Goal: Download file/media

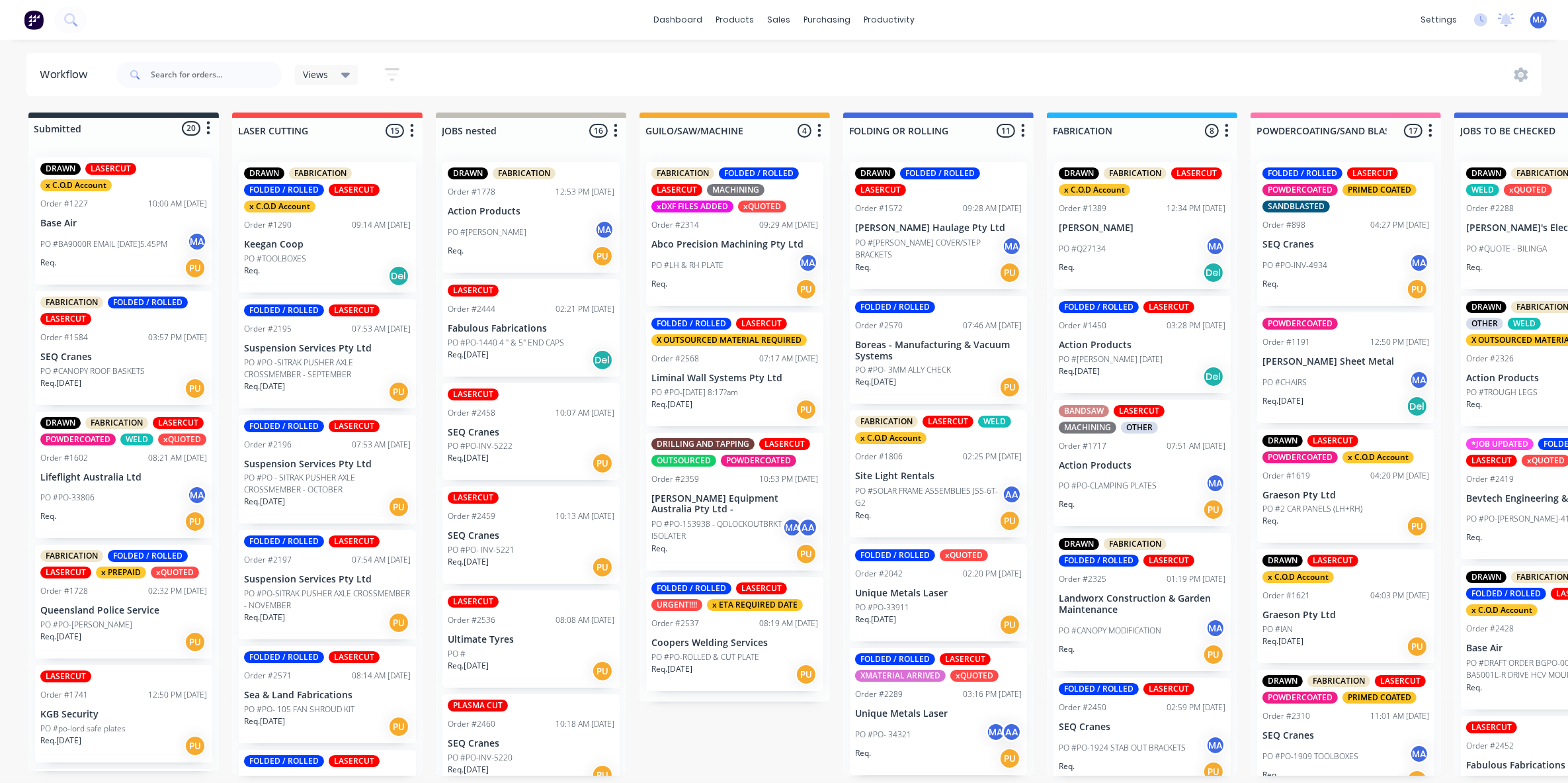
scroll to position [172, 0]
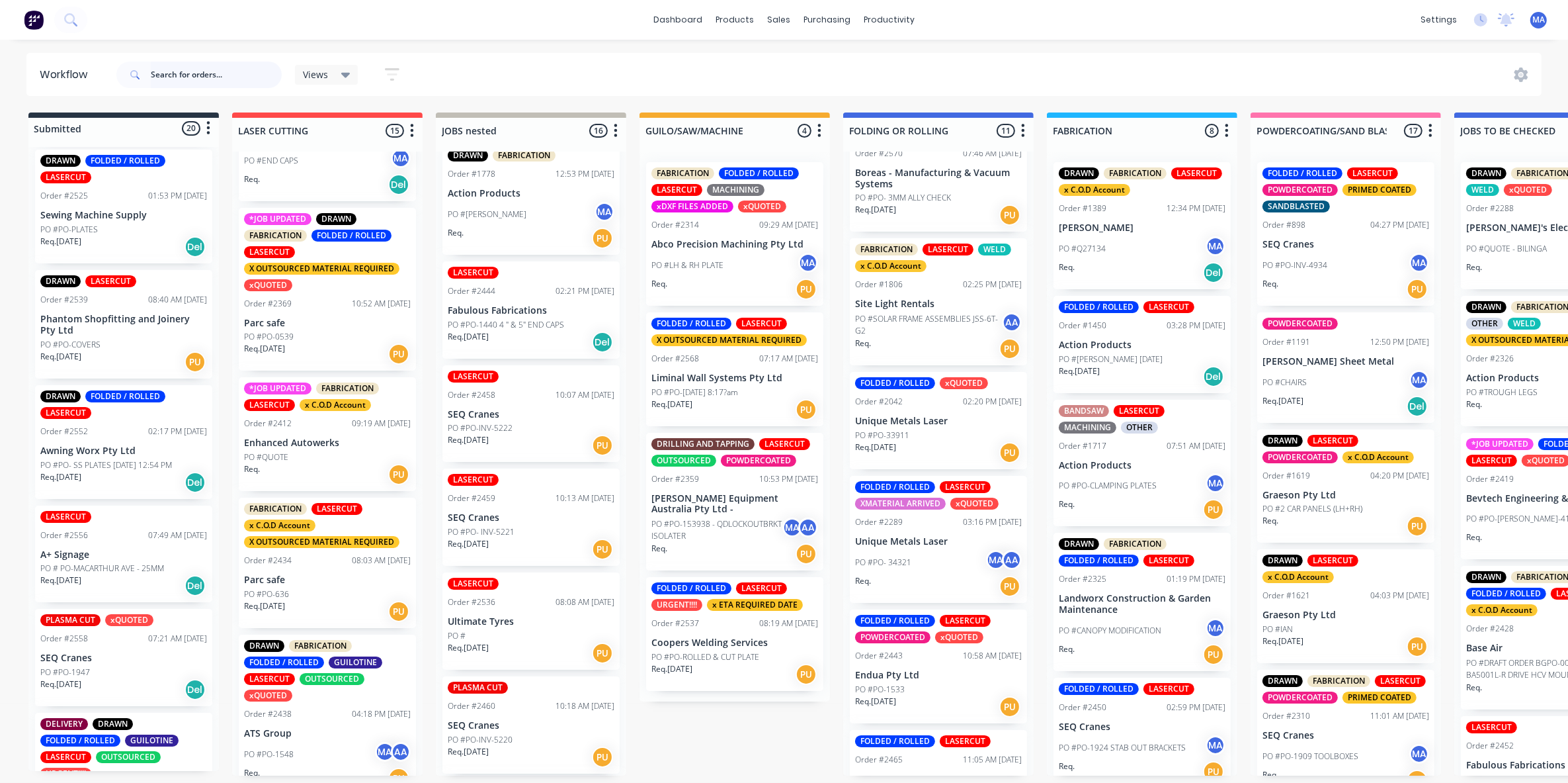
click at [254, 77] on input "text" at bounding box center [216, 75] width 131 height 27
type input "seq"
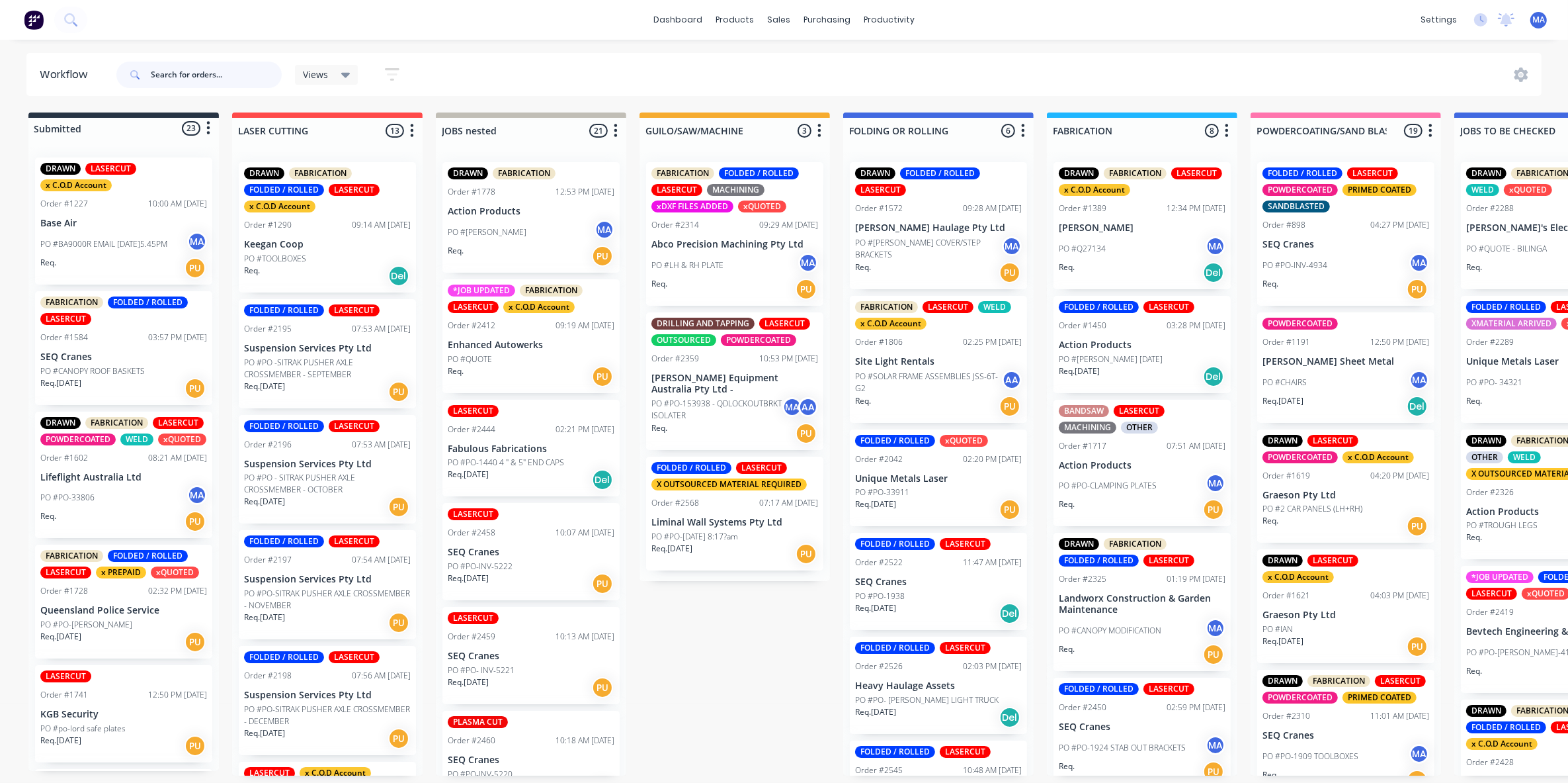
click at [212, 74] on input "text" at bounding box center [216, 75] width 131 height 27
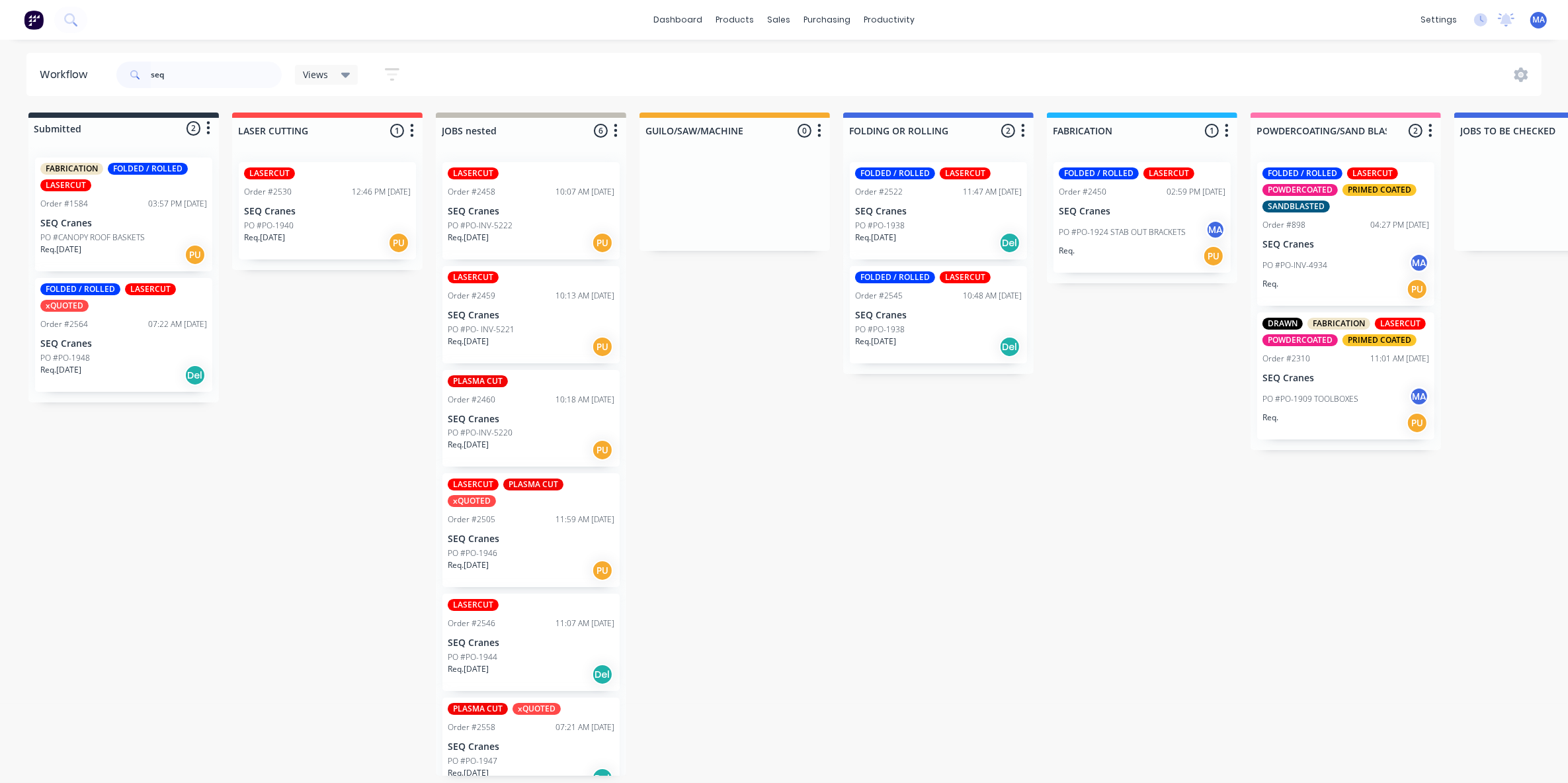
click at [902, 180] on div "FOLDED / ROLLED LASERCUT Order #2522 11:47 AM [DATE] SEQ Cranes PO #PO-1938 Req…" at bounding box center [938, 211] width 178 height 97
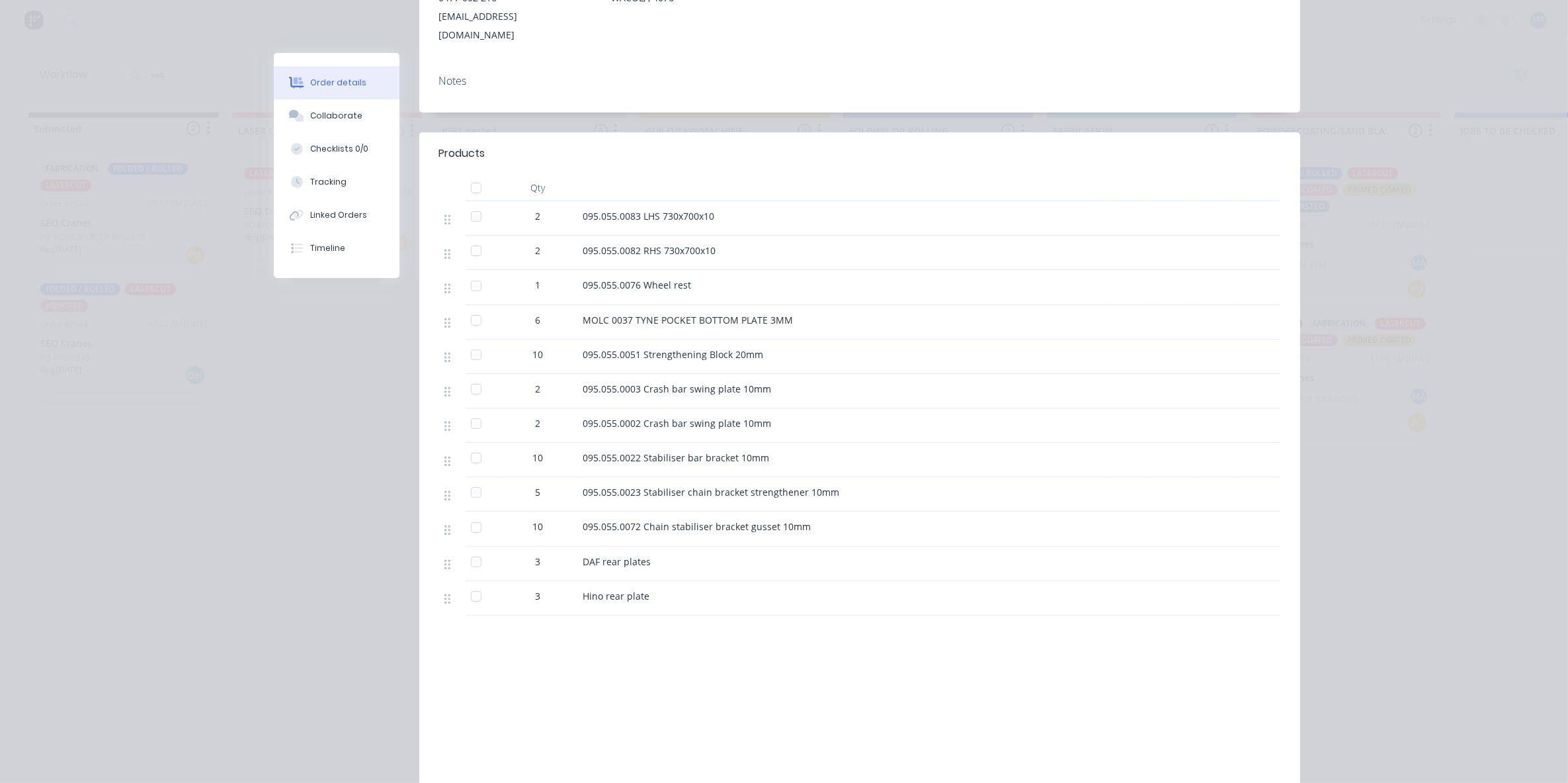
scroll to position [248, 0]
drag, startPoint x: 643, startPoint y: 590, endPoint x: 580, endPoint y: 545, distance: 77.4
click at [580, 545] on div "2 095.055.0083 LHS 730x700x10 2 095.055.0082 RHS 730x700x10 1 095.055.0076 Whee…" at bounding box center [859, 406] width 841 height 414
drag, startPoint x: 580, startPoint y: 545, endPoint x: 895, endPoint y: 663, distance: 336.4
click at [895, 663] on div "Labour $0.00 Sub total $0.00 Margin $0.00 ( 0.00 %) Tax $0.00 Total $0.00" at bounding box center [859, 733] width 841 height 154
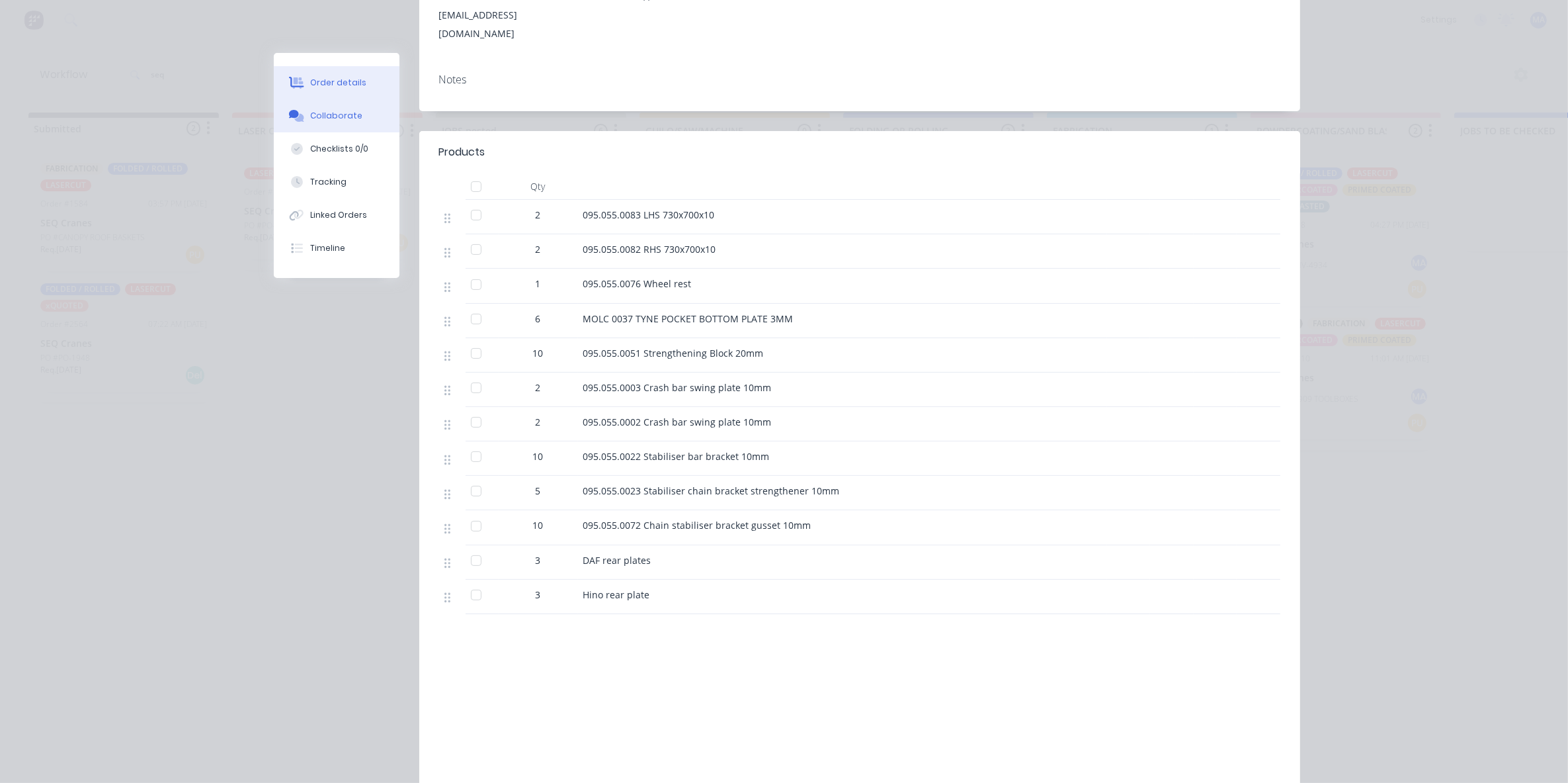
click at [344, 126] on button "Collaborate" at bounding box center [337, 115] width 126 height 33
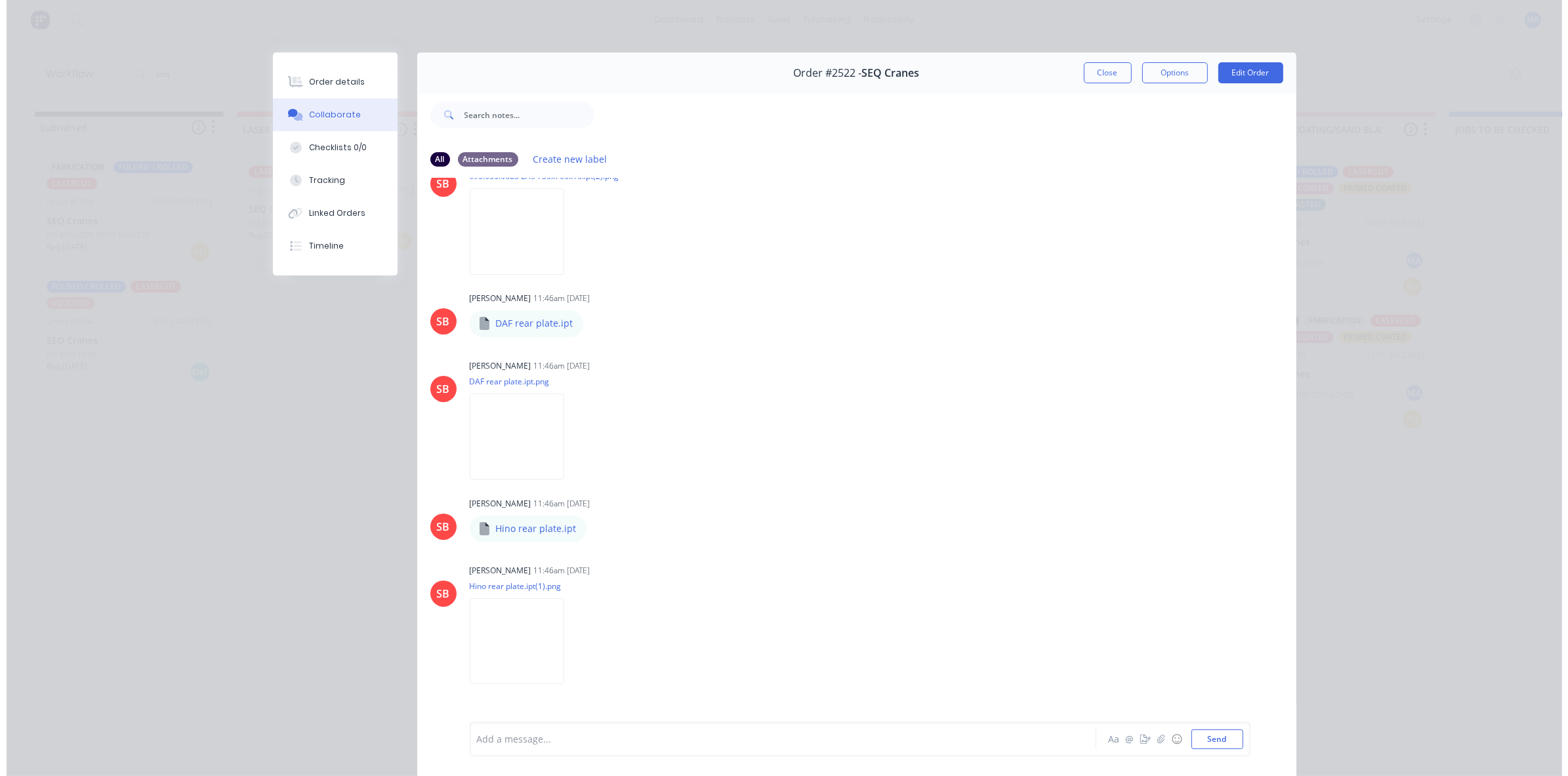
scroll to position [420, 0]
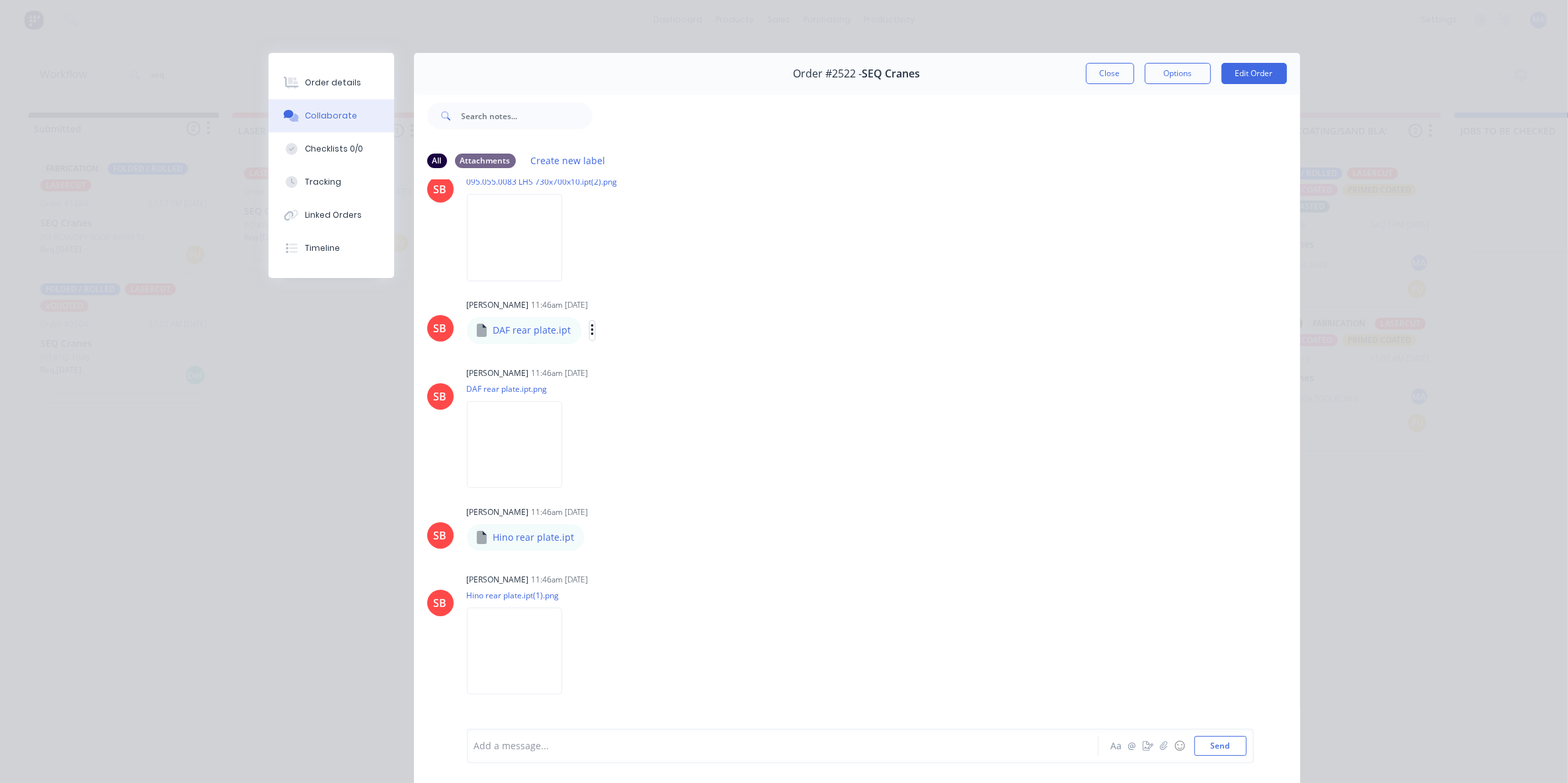
click at [591, 328] on icon "button" at bounding box center [593, 330] width 4 height 15
click at [637, 371] on button "Download" at bounding box center [679, 366] width 149 height 30
click at [594, 533] on button "button" at bounding box center [596, 537] width 5 height 19
drag, startPoint x: 633, startPoint y: 566, endPoint x: 807, endPoint y: 487, distance: 191.1
click at [0, 0] on button "Download" at bounding box center [0, 0] width 0 height 0
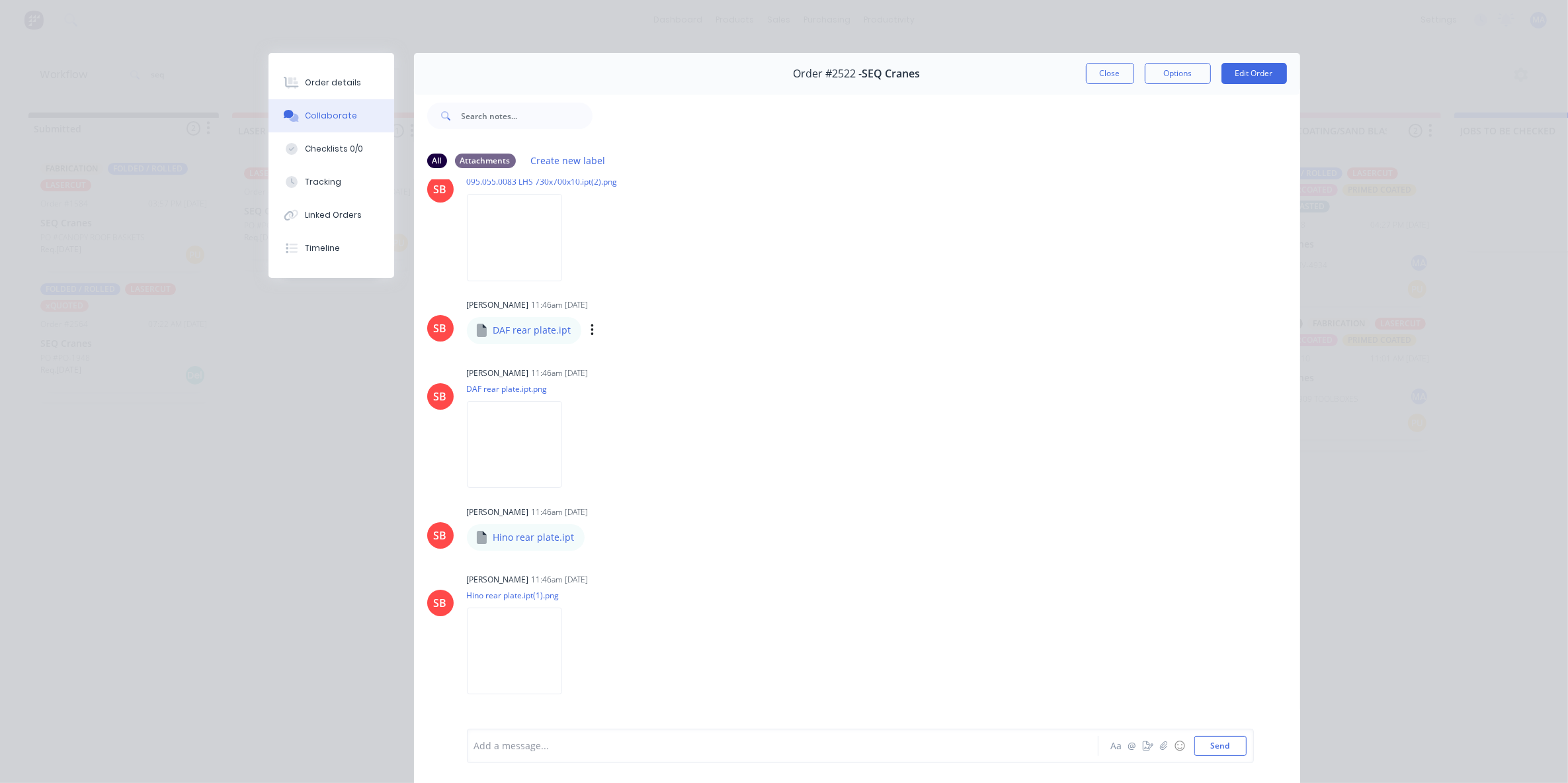
drag, startPoint x: 1084, startPoint y: 75, endPoint x: 1069, endPoint y: 89, distance: 20.5
click at [1086, 75] on button "Close" at bounding box center [1110, 73] width 49 height 21
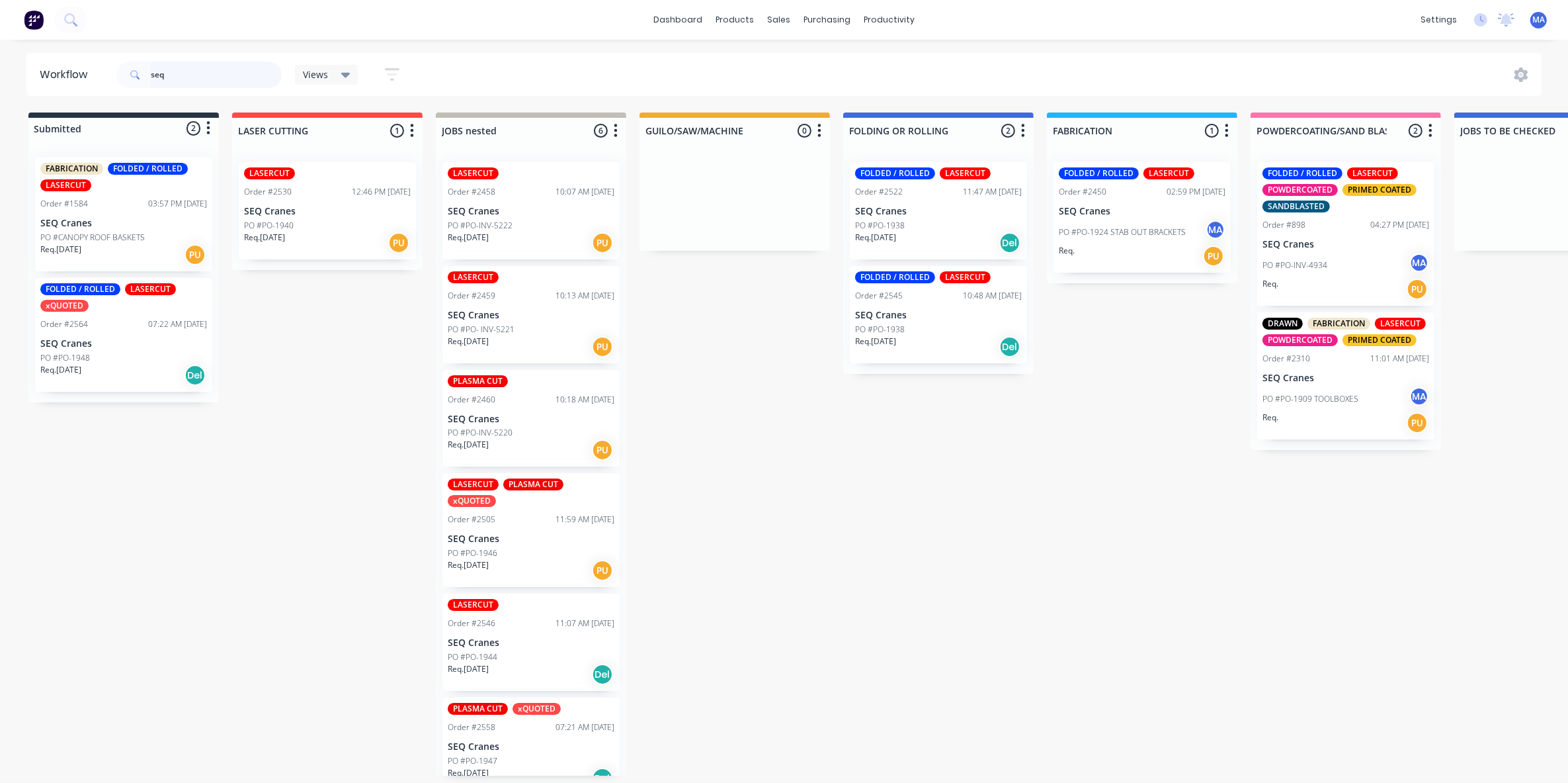
click at [226, 75] on input "seq" at bounding box center [216, 75] width 131 height 27
drag, startPoint x: 226, startPoint y: 75, endPoint x: 140, endPoint y: 79, distance: 86.1
click at [140, 79] on div "seq" at bounding box center [199, 75] width 166 height 27
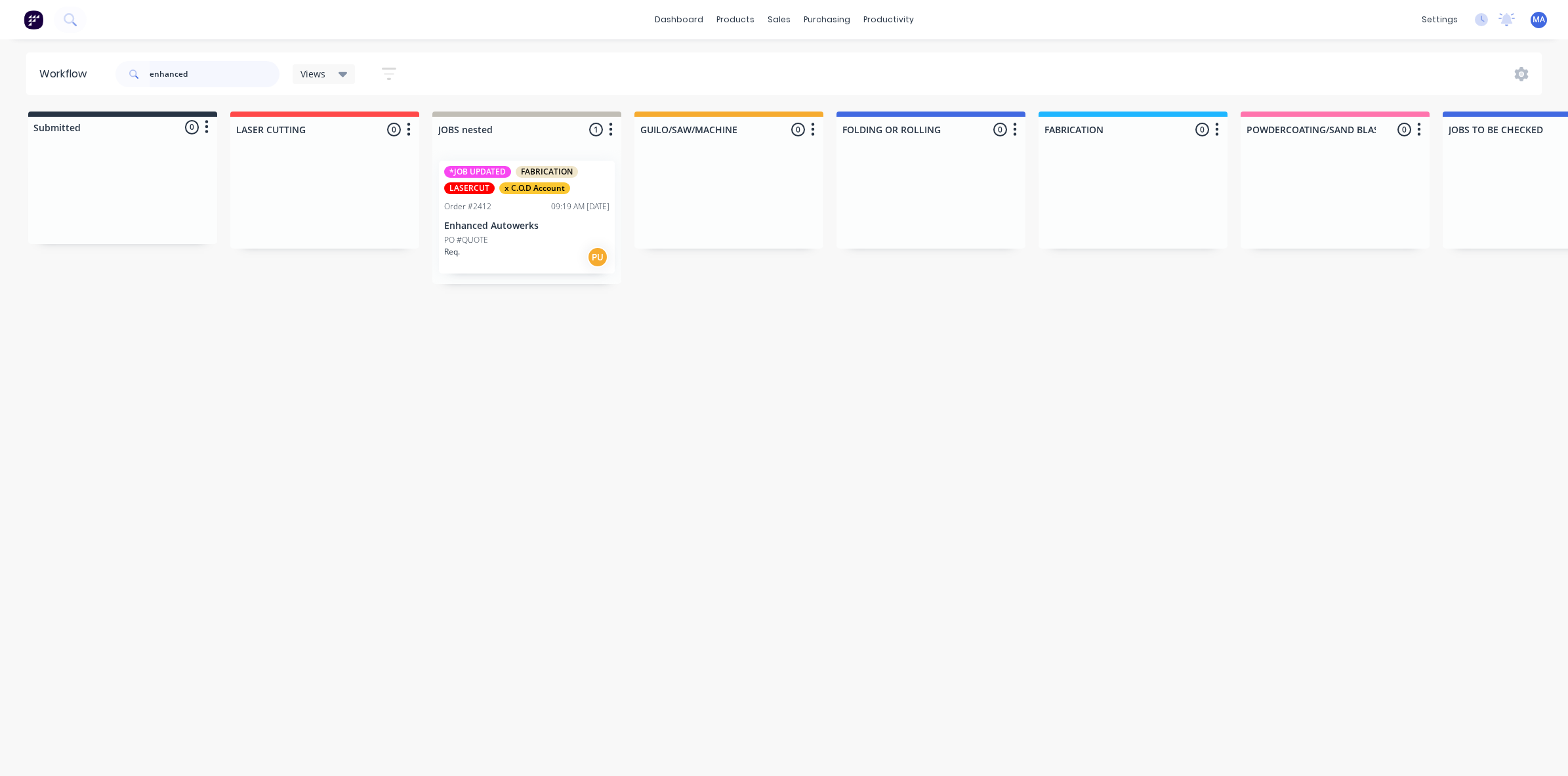
type input "enhanced"
click at [534, 240] on div "PO #QUOTE" at bounding box center [527, 240] width 165 height 12
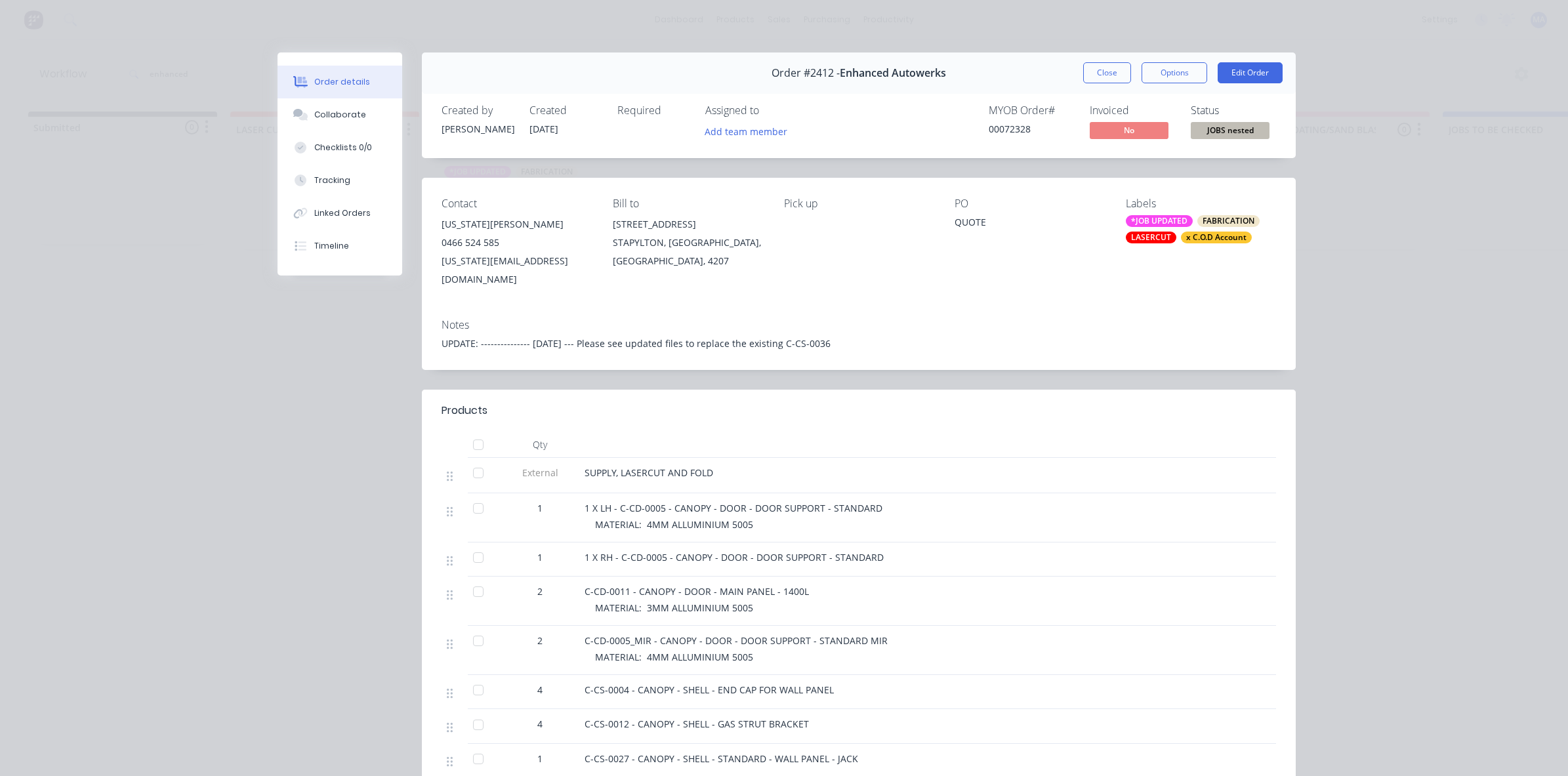
scroll to position [164, 0]
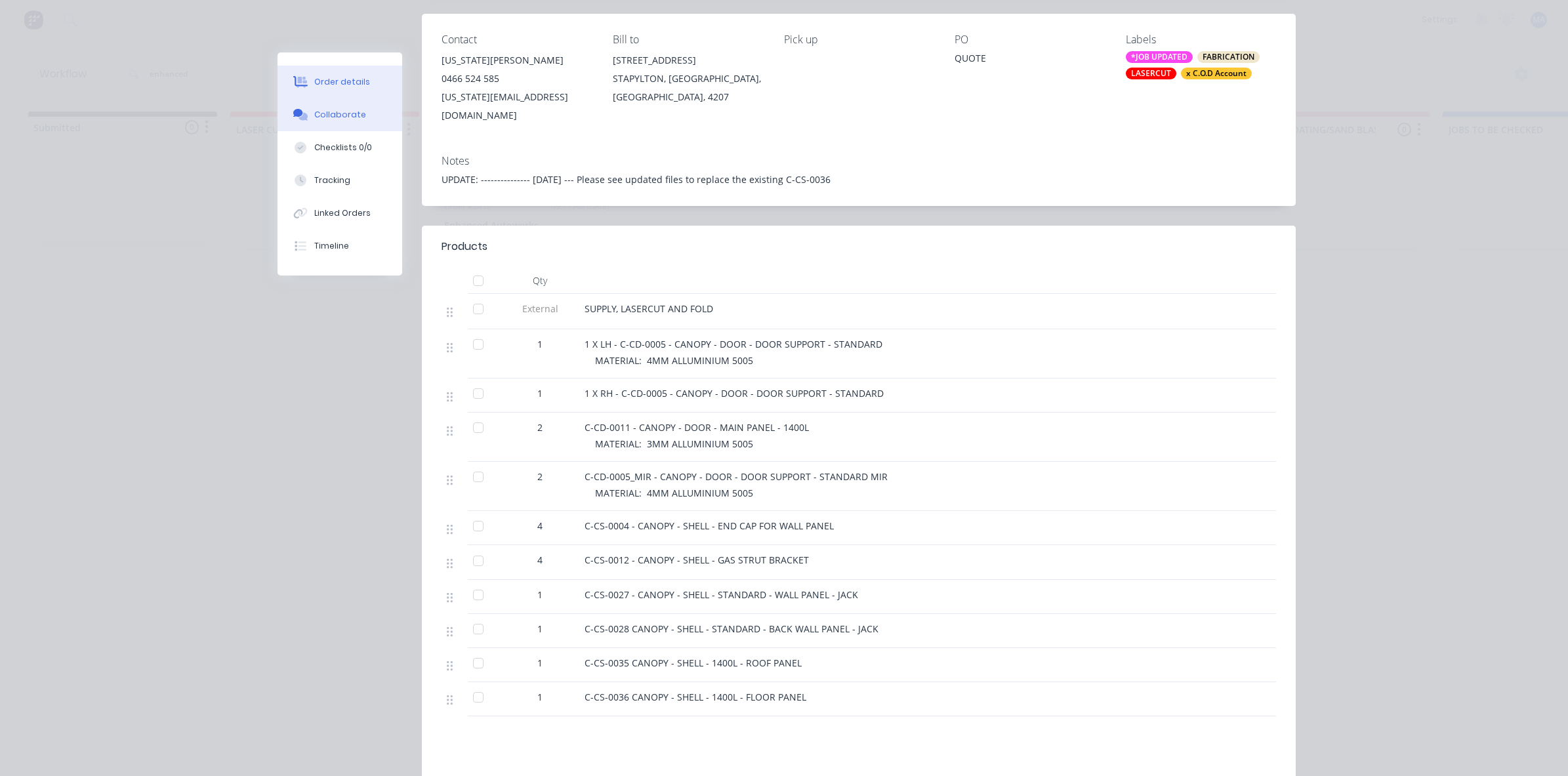
click at [309, 122] on button "Collaborate" at bounding box center [340, 114] width 125 height 32
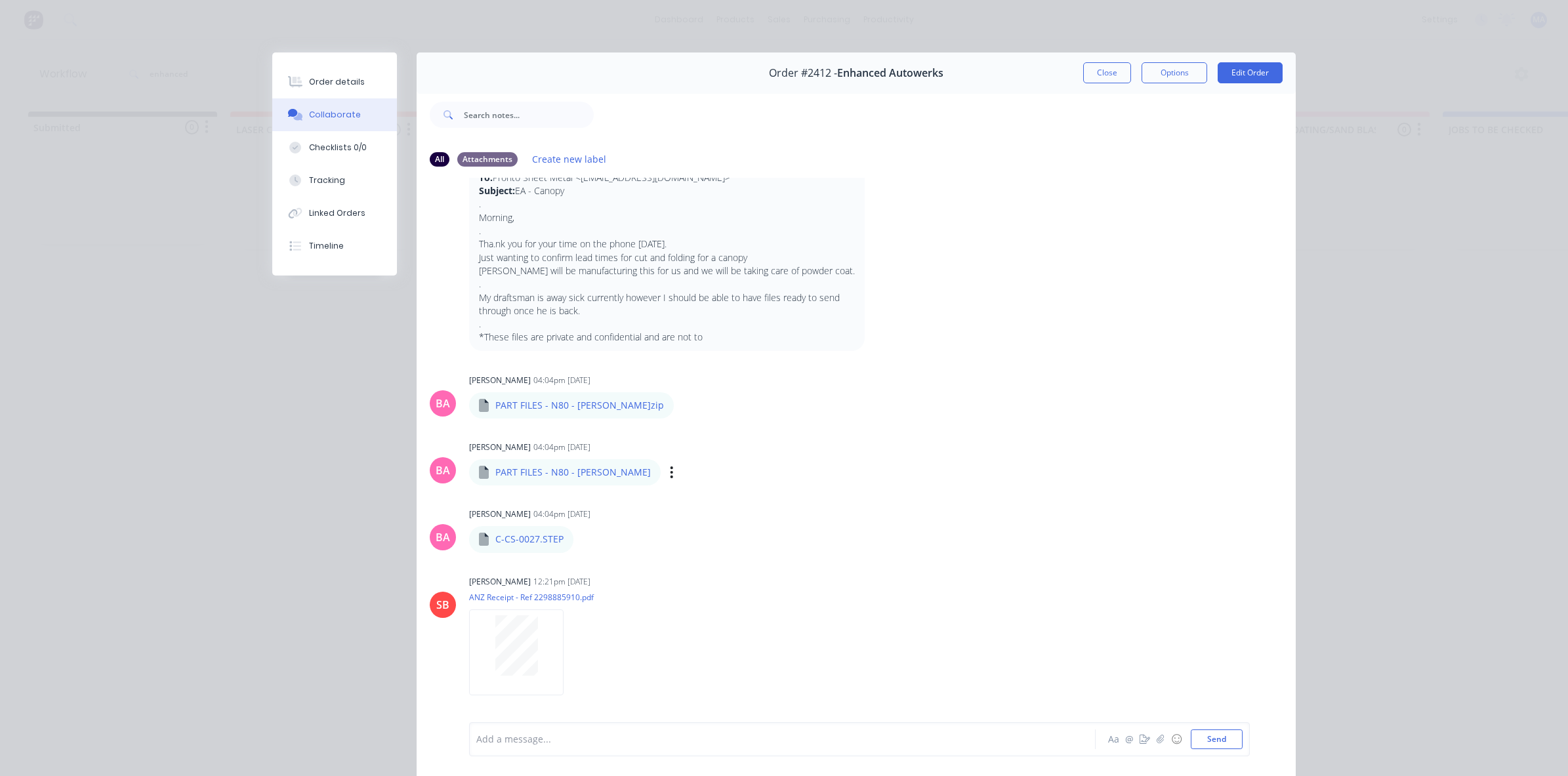
scroll to position [526, 0]
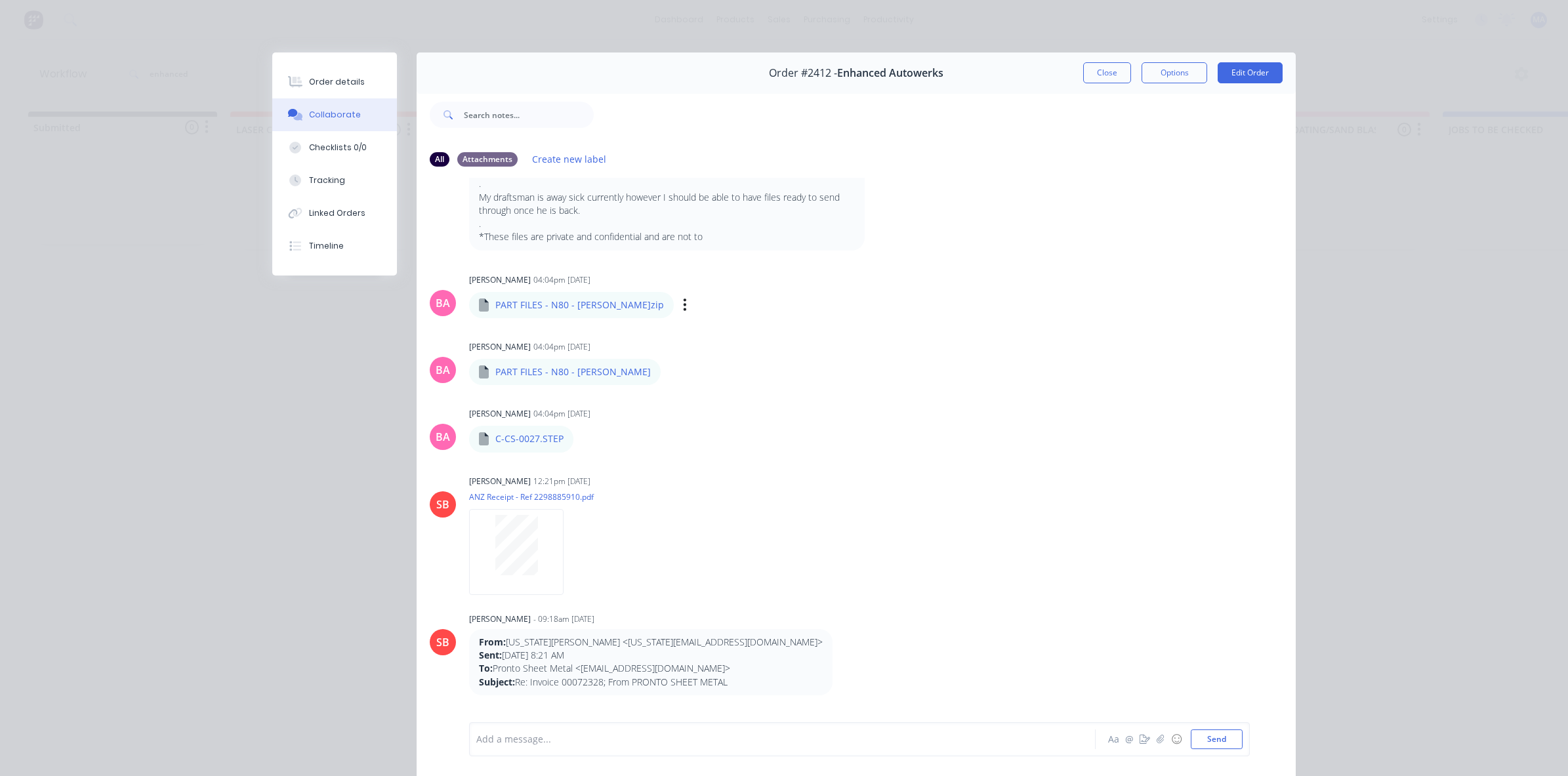
click at [679, 314] on div "Labels Download Delete" at bounding box center [752, 304] width 148 height 19
click at [683, 312] on icon "button" at bounding box center [685, 304] width 4 height 15
click at [705, 341] on button "Download" at bounding box center [772, 340] width 148 height 30
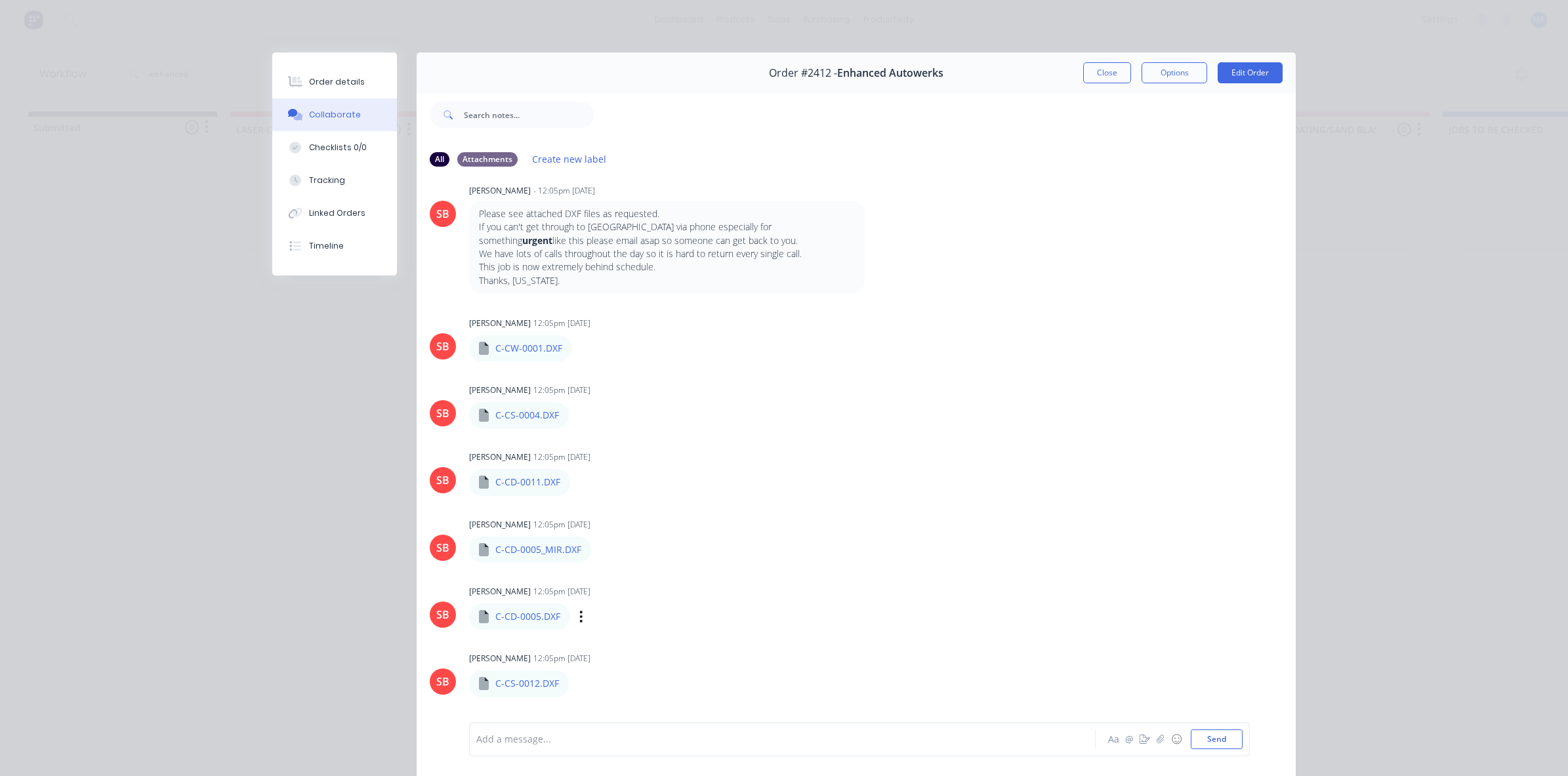
scroll to position [1263, 0]
